Goal: Check status

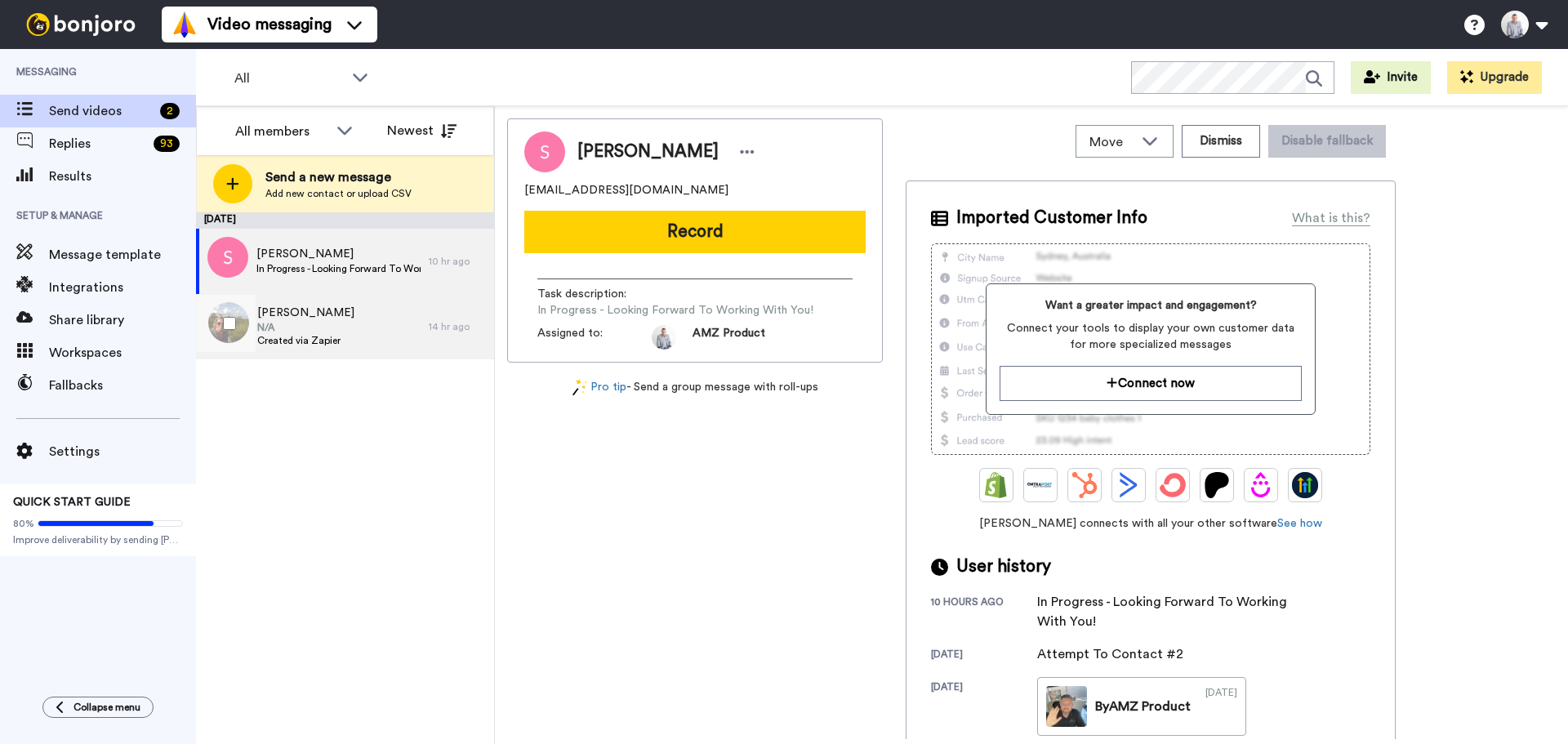
click at [325, 324] on span "N/A" at bounding box center [305, 328] width 97 height 13
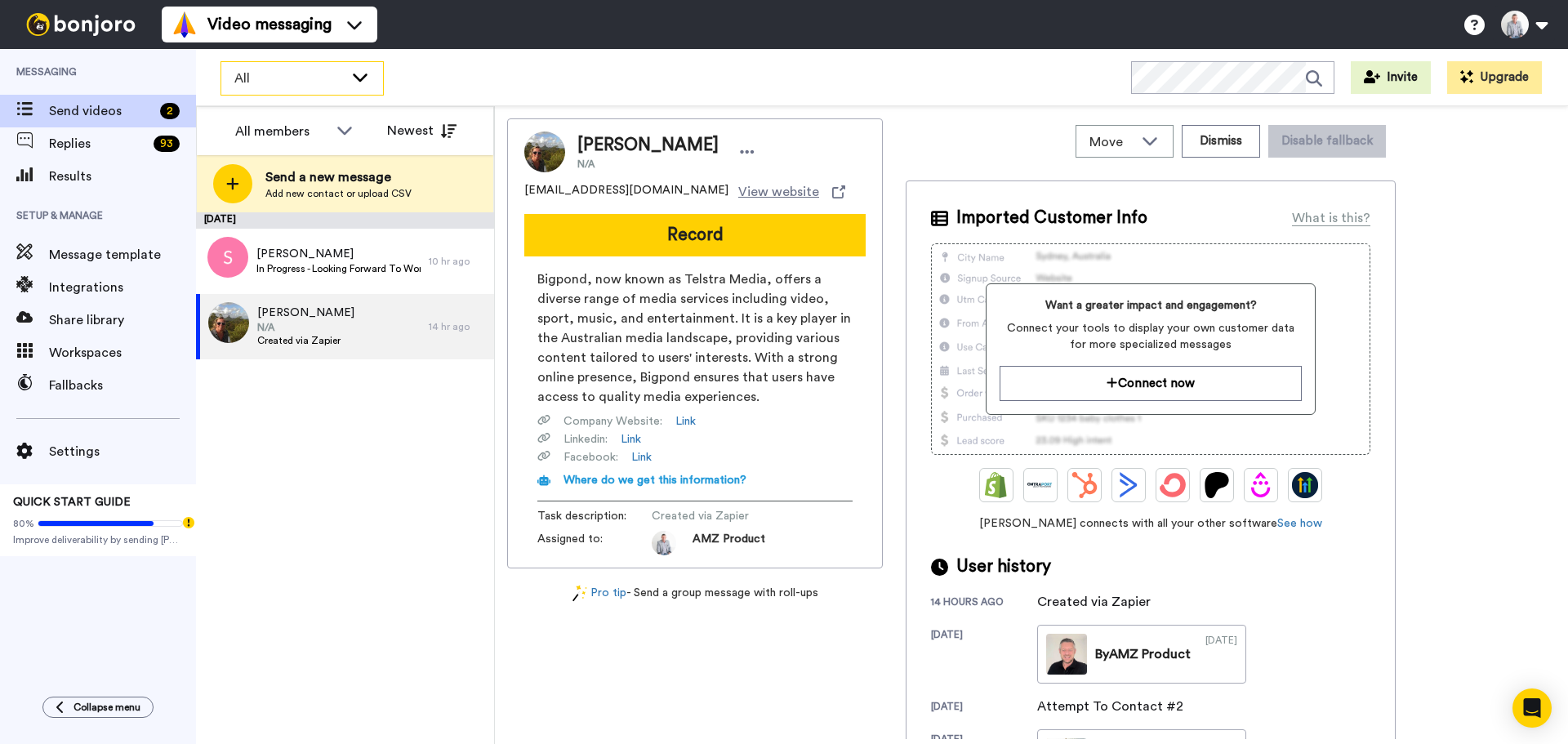
click at [360, 90] on div "All" at bounding box center [301, 78] width 161 height 32
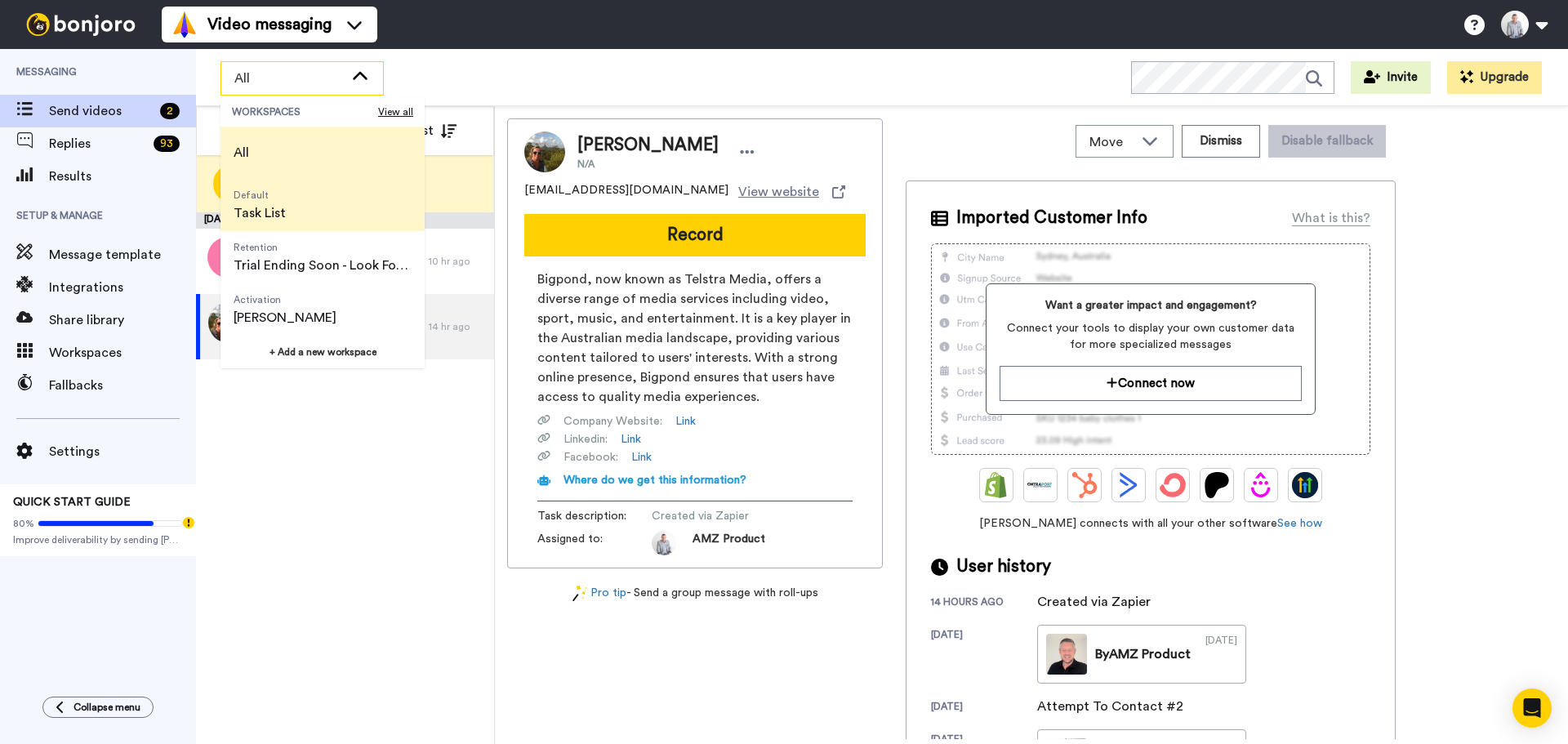
click at [340, 205] on li "Default Task List" at bounding box center [322, 204] width 204 height 52
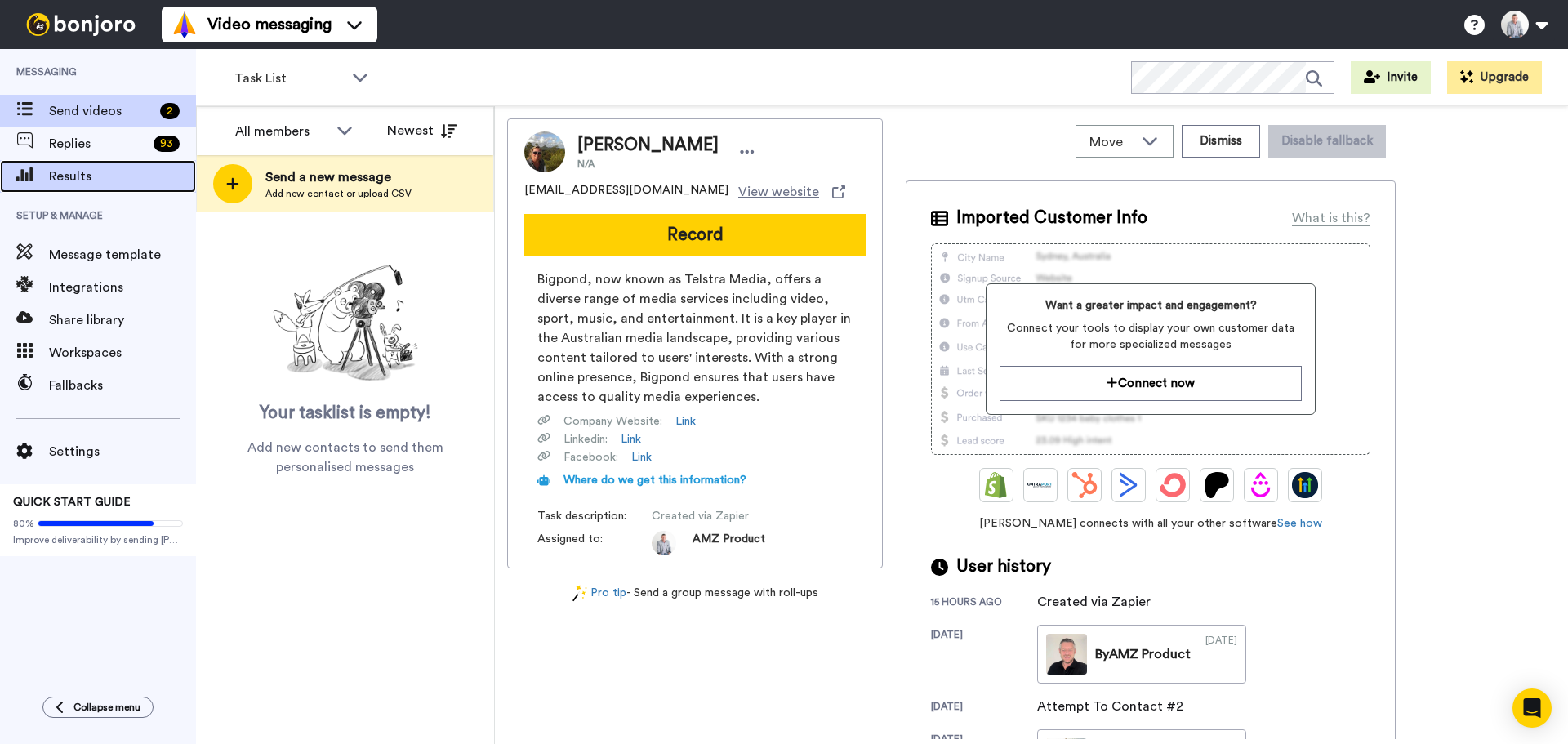
click at [89, 180] on span "Results" at bounding box center [123, 176] width 147 height 20
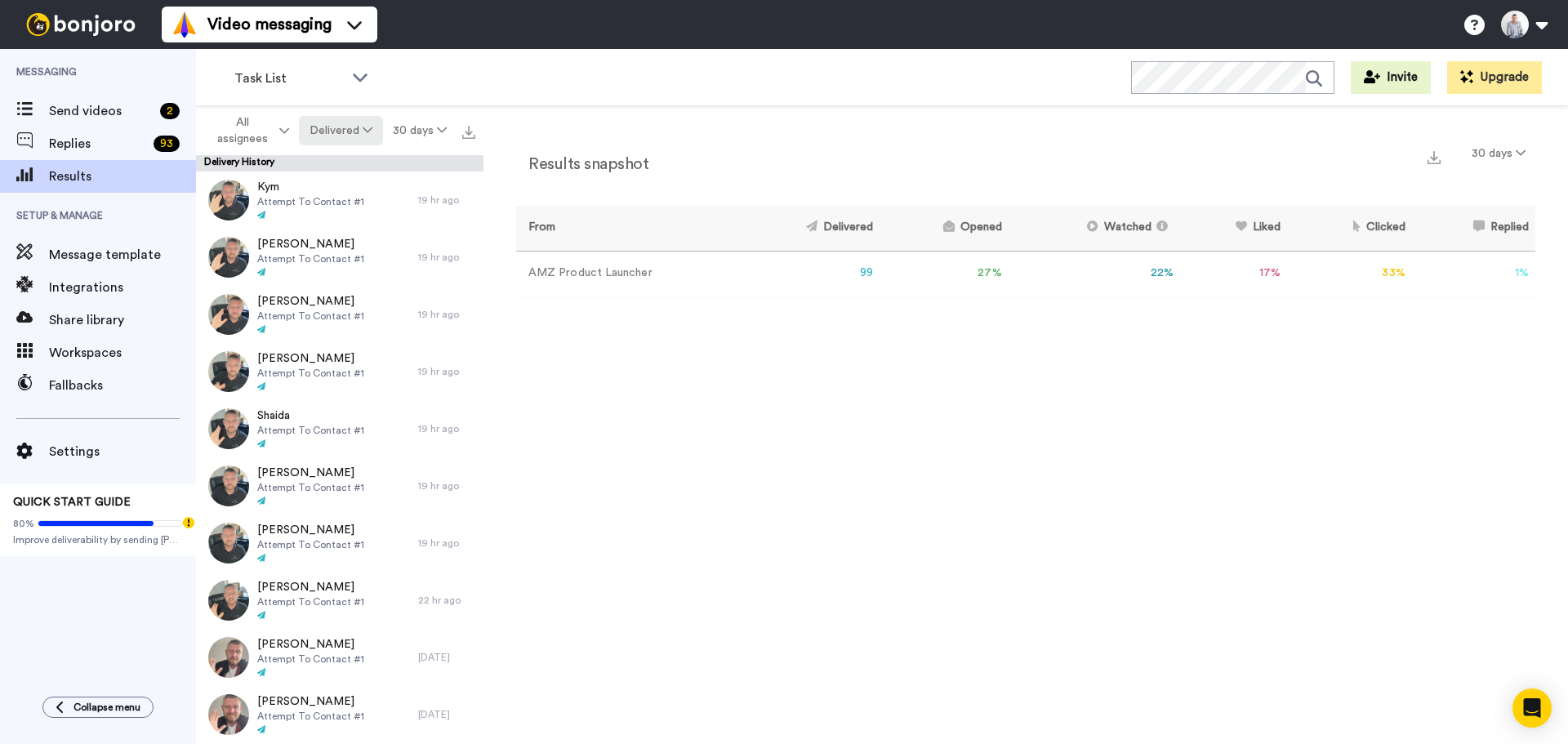
click at [369, 128] on icon at bounding box center [368, 130] width 10 height 12
click at [331, 194] on div "Opened" at bounding box center [343, 194] width 76 height 18
